Goal: Task Accomplishment & Management: Complete application form

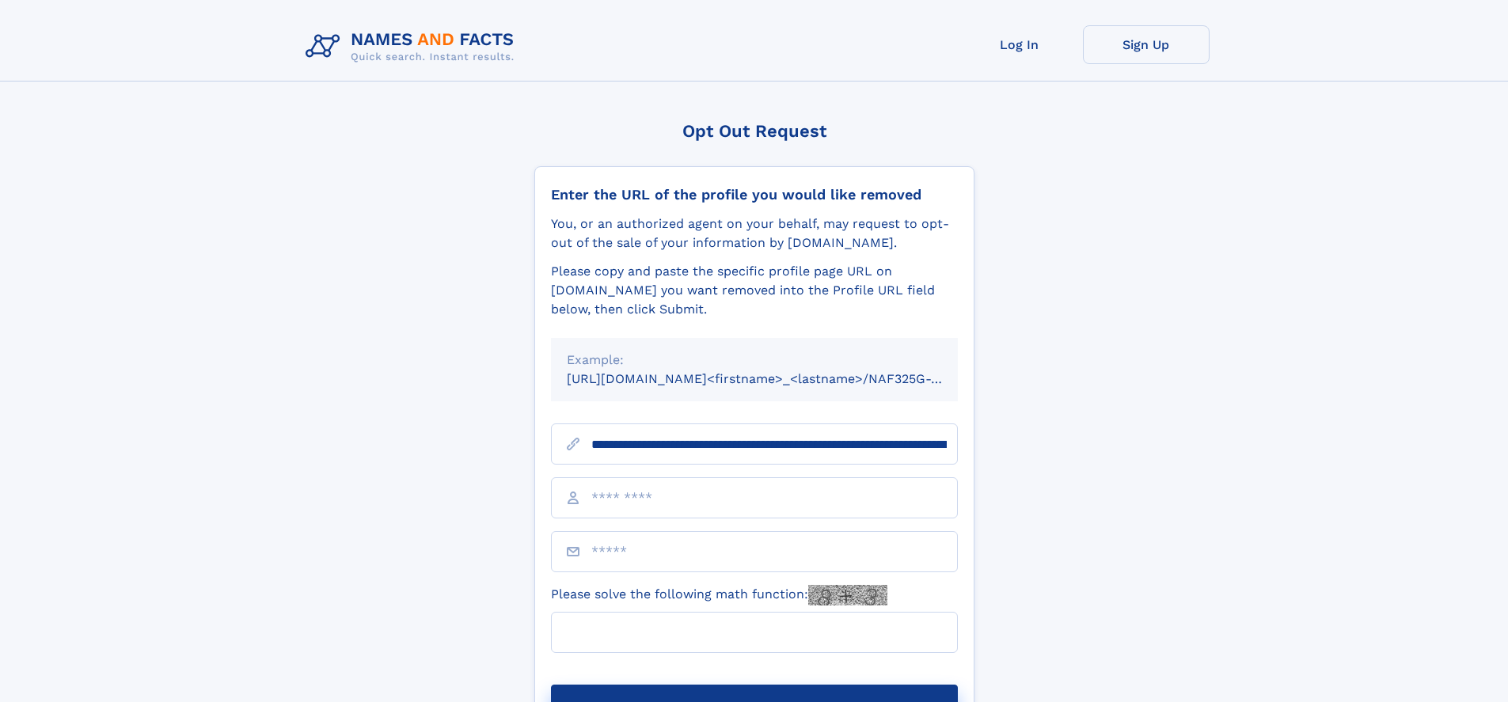
scroll to position [0, 164]
type input "**********"
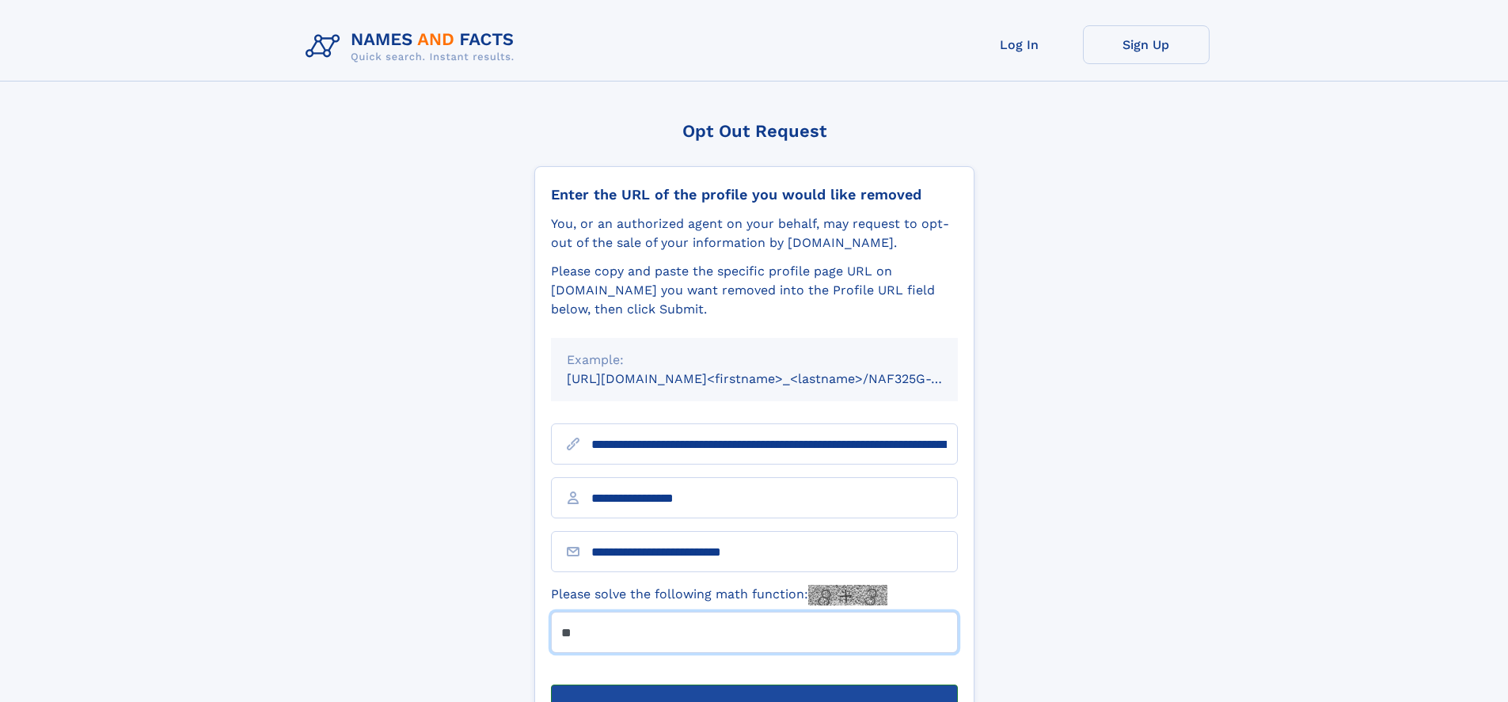
type input "**"
click at [754, 685] on button "Submit Opt Out Request" at bounding box center [754, 710] width 407 height 51
